Goal: Use online tool/utility: Utilize a website feature to perform a specific function

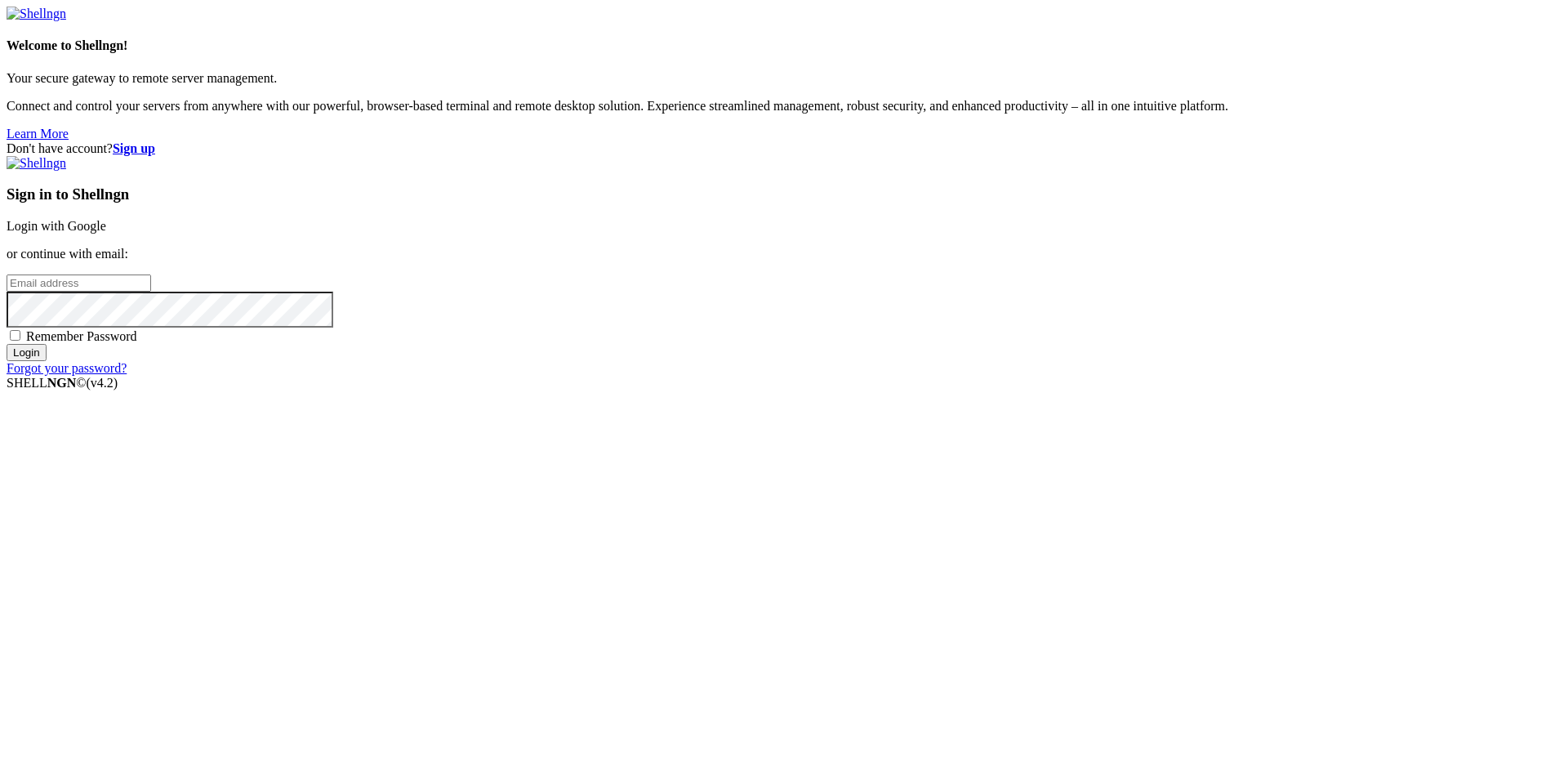
type input "[PERSON_NAME][EMAIL_ADDRESS][DOMAIN_NAME]"
click at [1007, 376] on div "Sign in to Shellngn Login with Google or continue with email: [PERSON_NAME][EMA…" at bounding box center [784, 265] width 1555 height 220
click at [47, 361] on input "Login" at bounding box center [26, 352] width 40 height 17
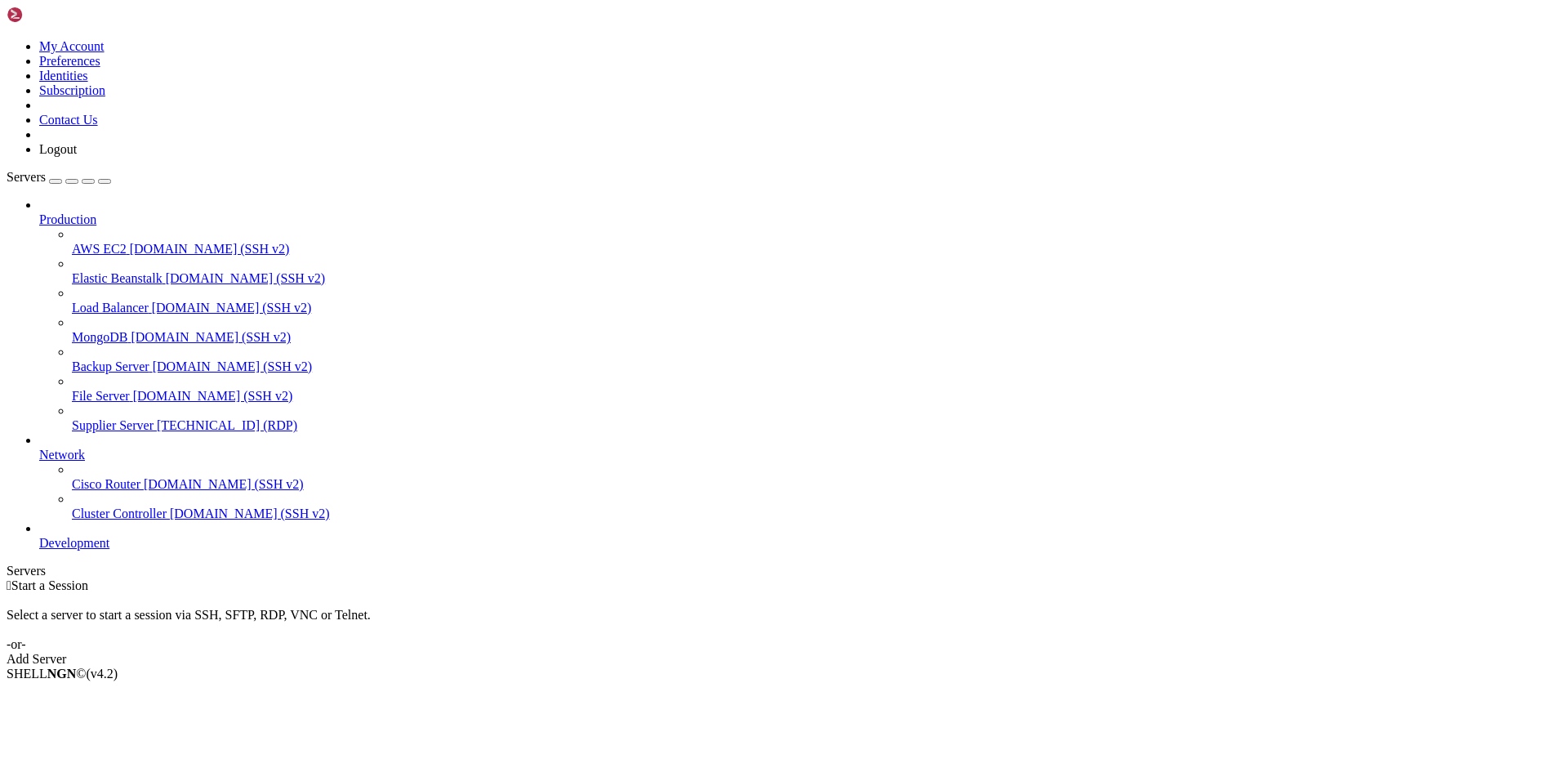
click at [157, 418] on span "[TECHNICAL_ID] (RDP)" at bounding box center [227, 424] width 140 height 14
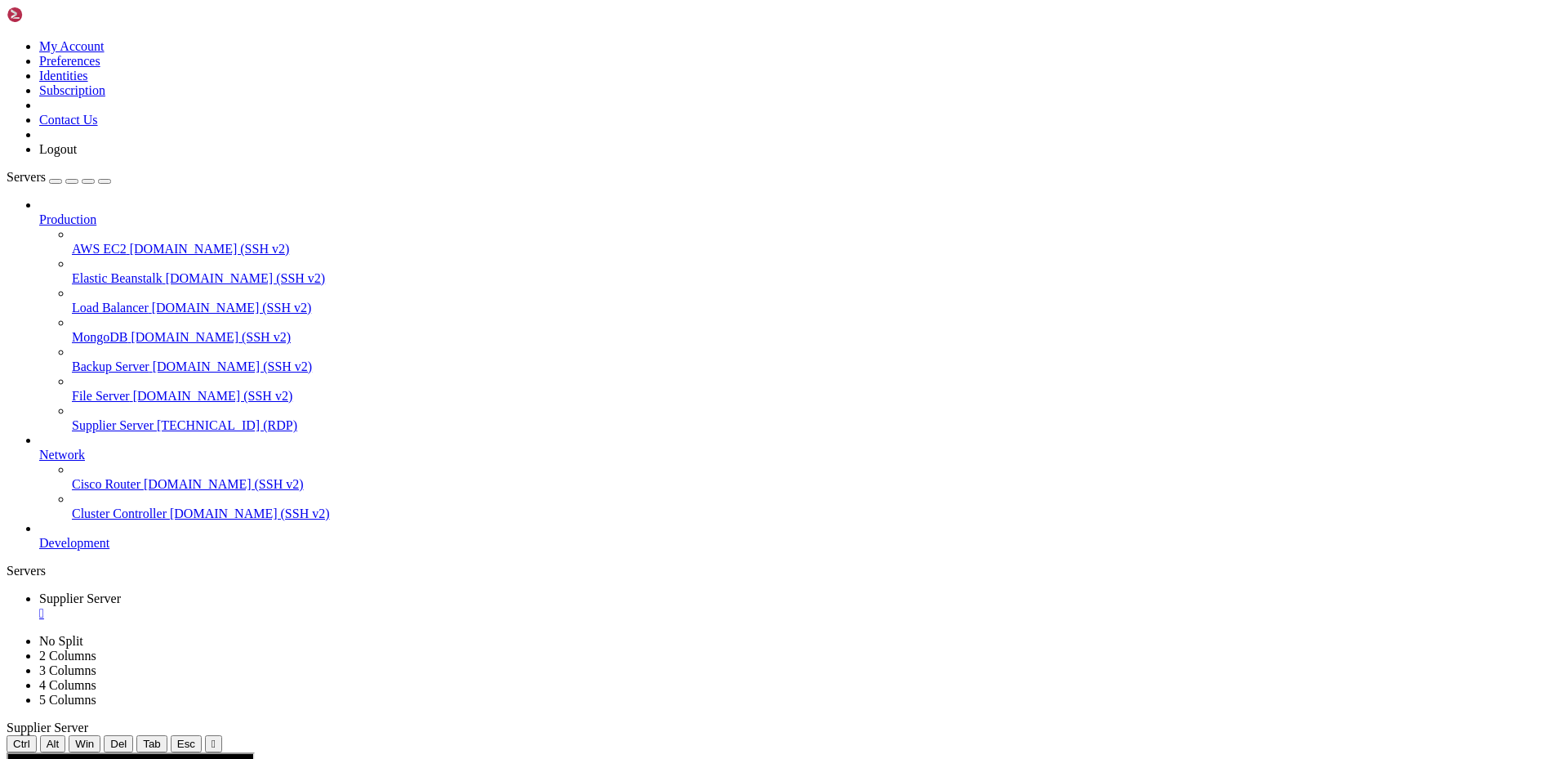
drag, startPoint x: 1299, startPoint y: 874, endPoint x: 1133, endPoint y: 875, distance: 166.0
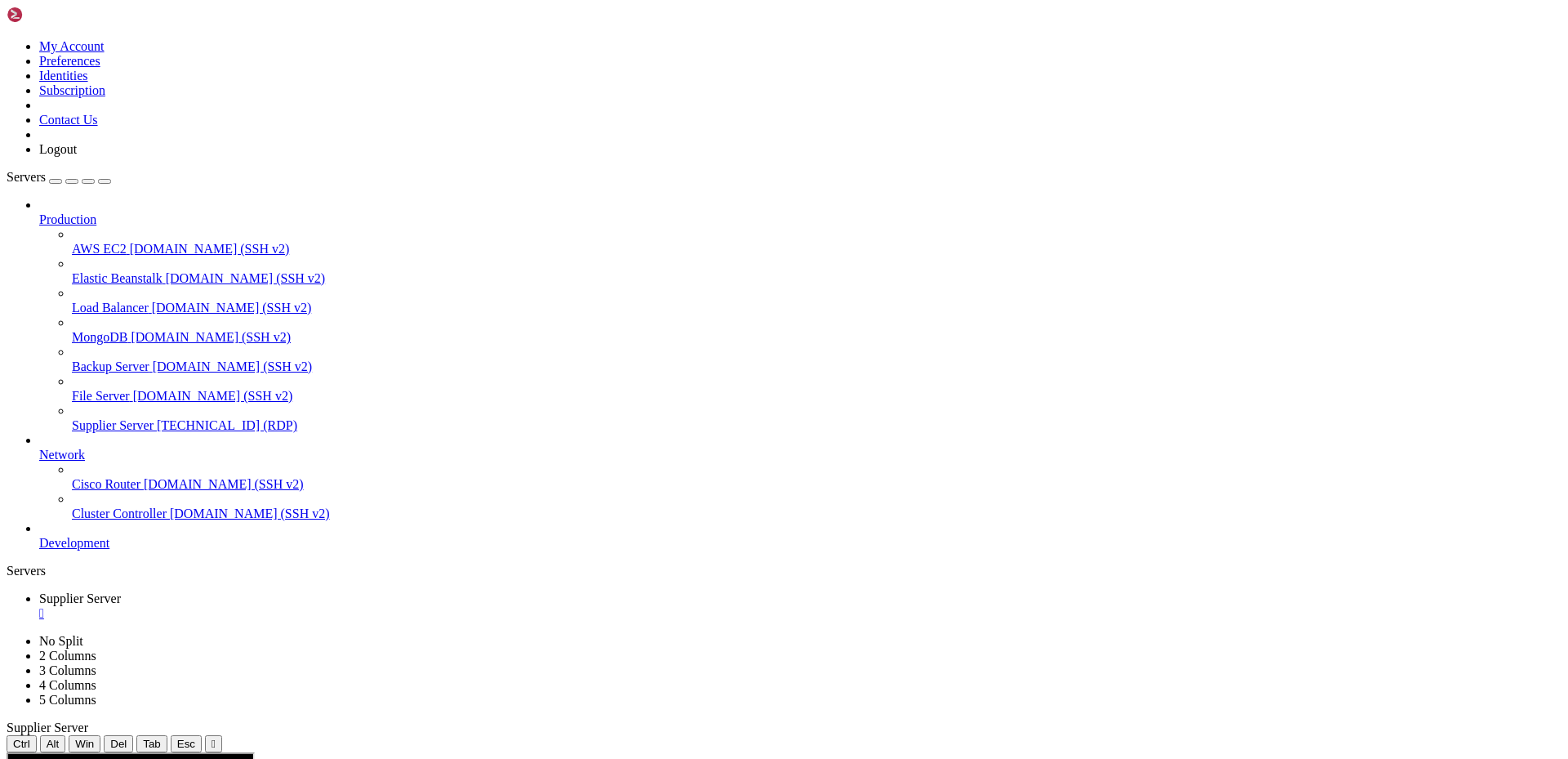
click at [327, 607] on div "" at bounding box center [800, 614] width 1522 height 15
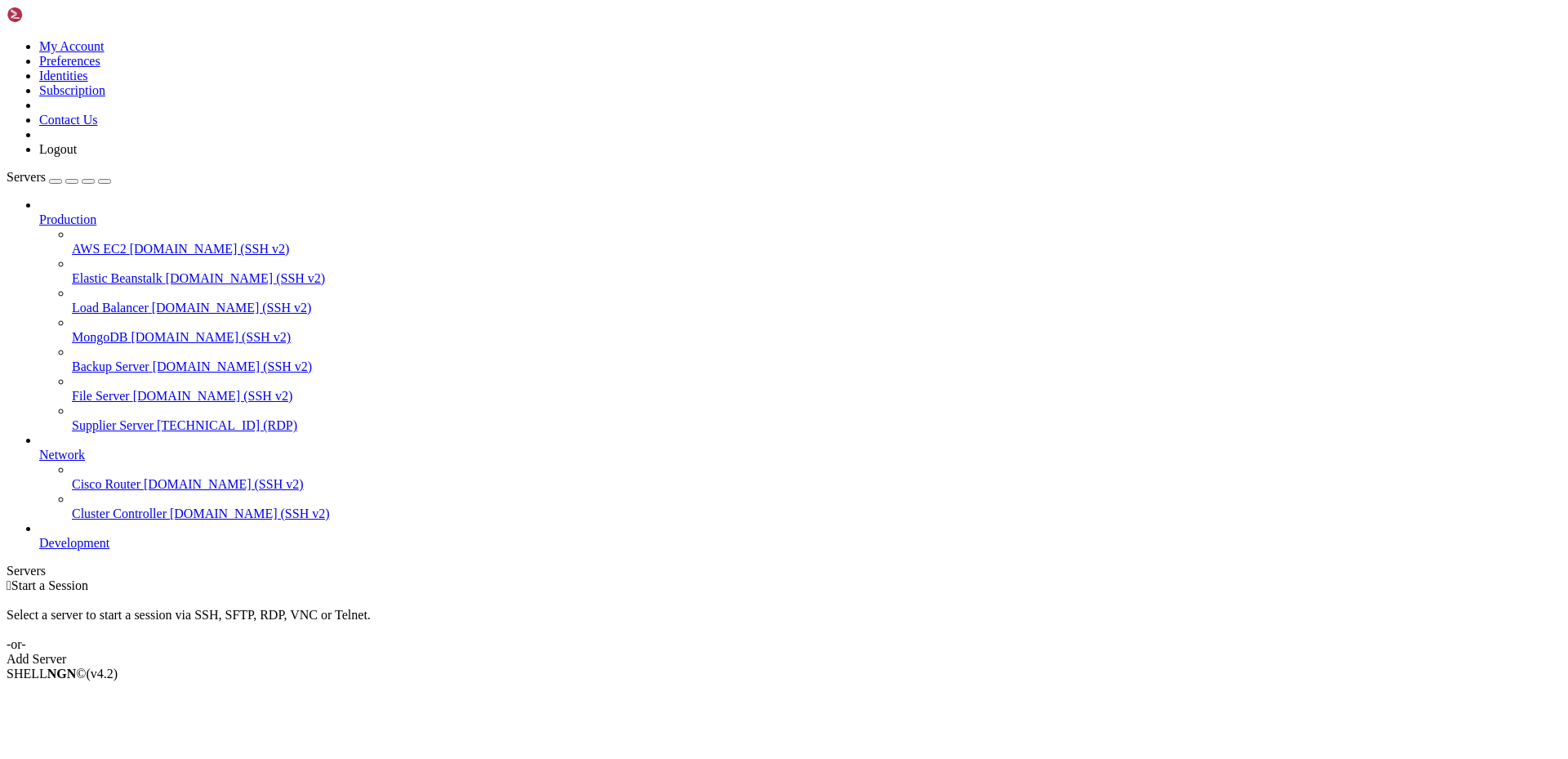
click at [157, 418] on span "[TECHNICAL_ID] (RDP)" at bounding box center [227, 424] width 140 height 14
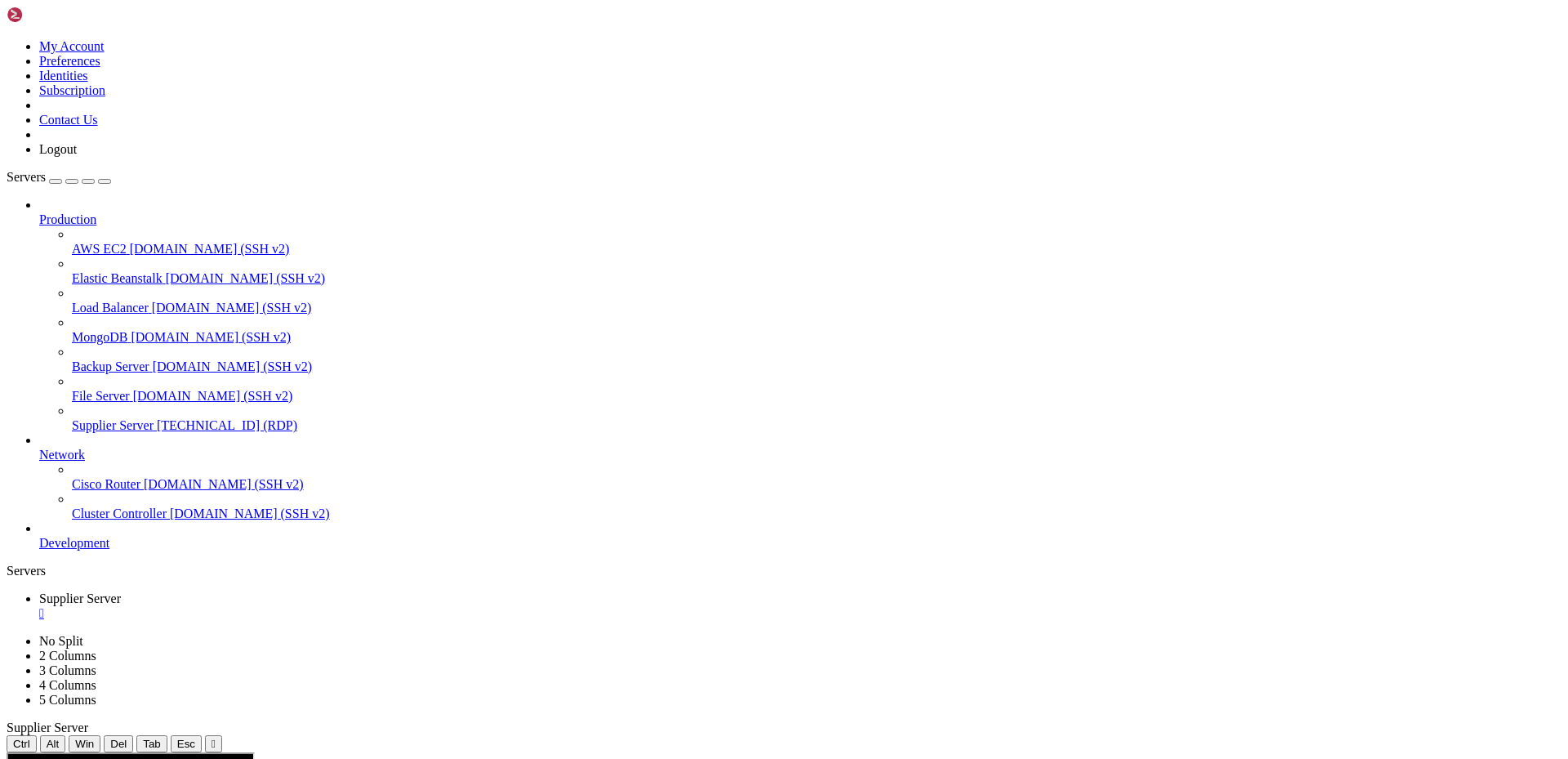
click at [332, 607] on div "" at bounding box center [800, 614] width 1522 height 15
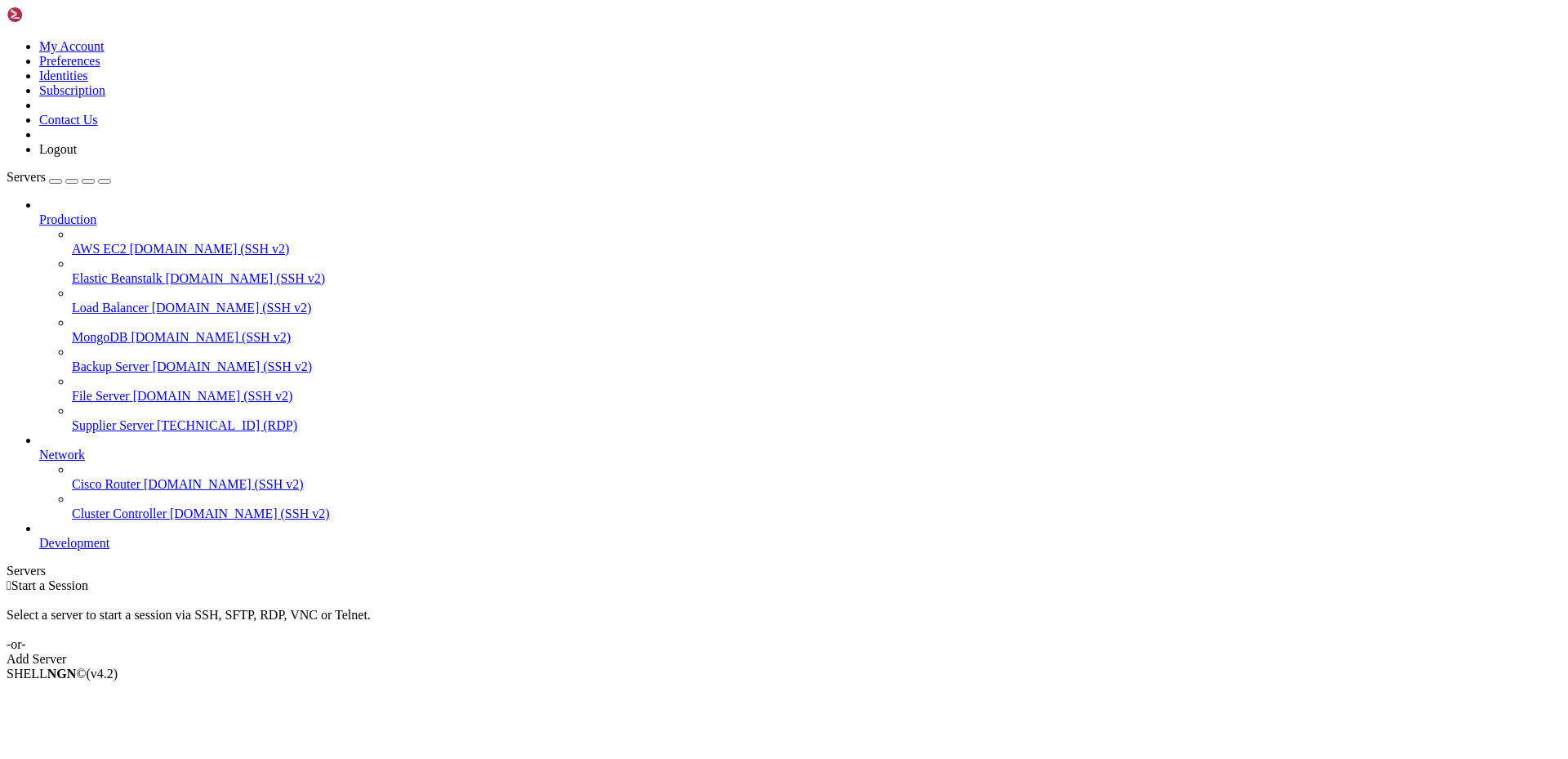
click at [148, 418] on span "Supplier Server" at bounding box center [112, 424] width 81 height 14
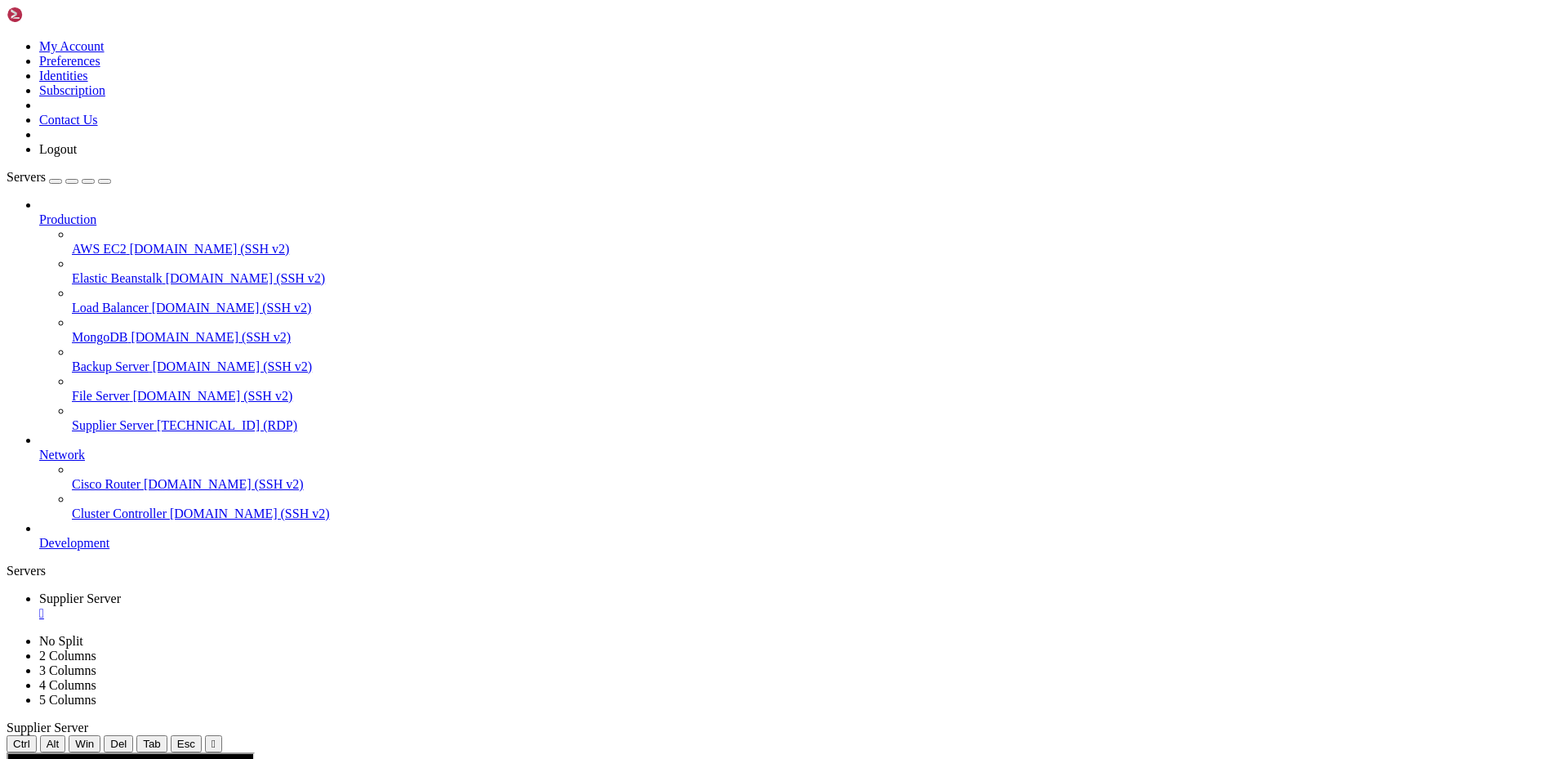
click at [327, 607] on div "" at bounding box center [800, 614] width 1522 height 15
